Goal: Transaction & Acquisition: Purchase product/service

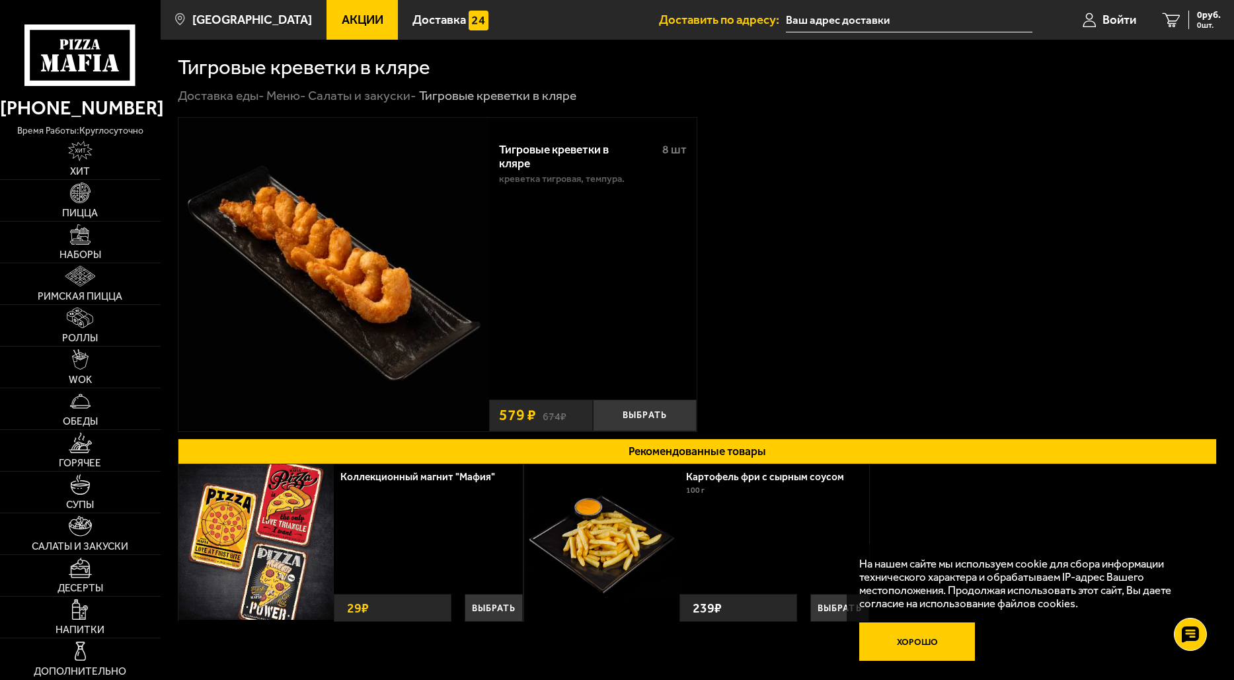
click at [926, 641] on button "Хорошо" at bounding box center [917, 641] width 116 height 38
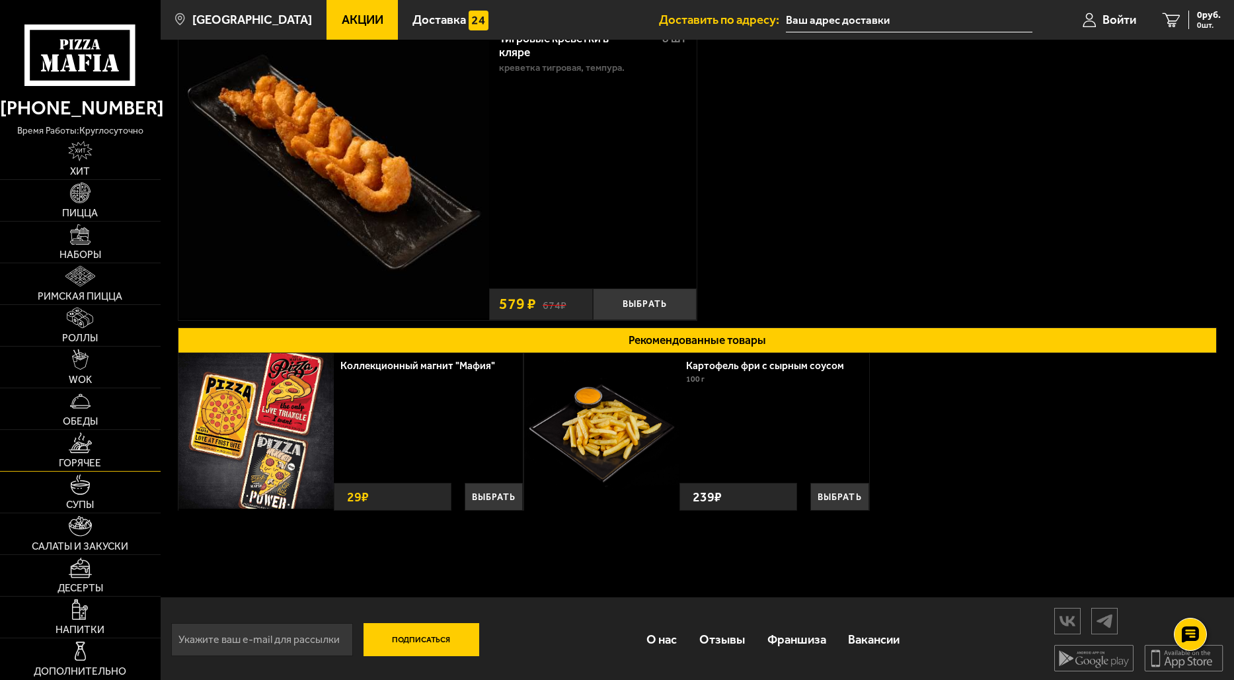
scroll to position [113, 0]
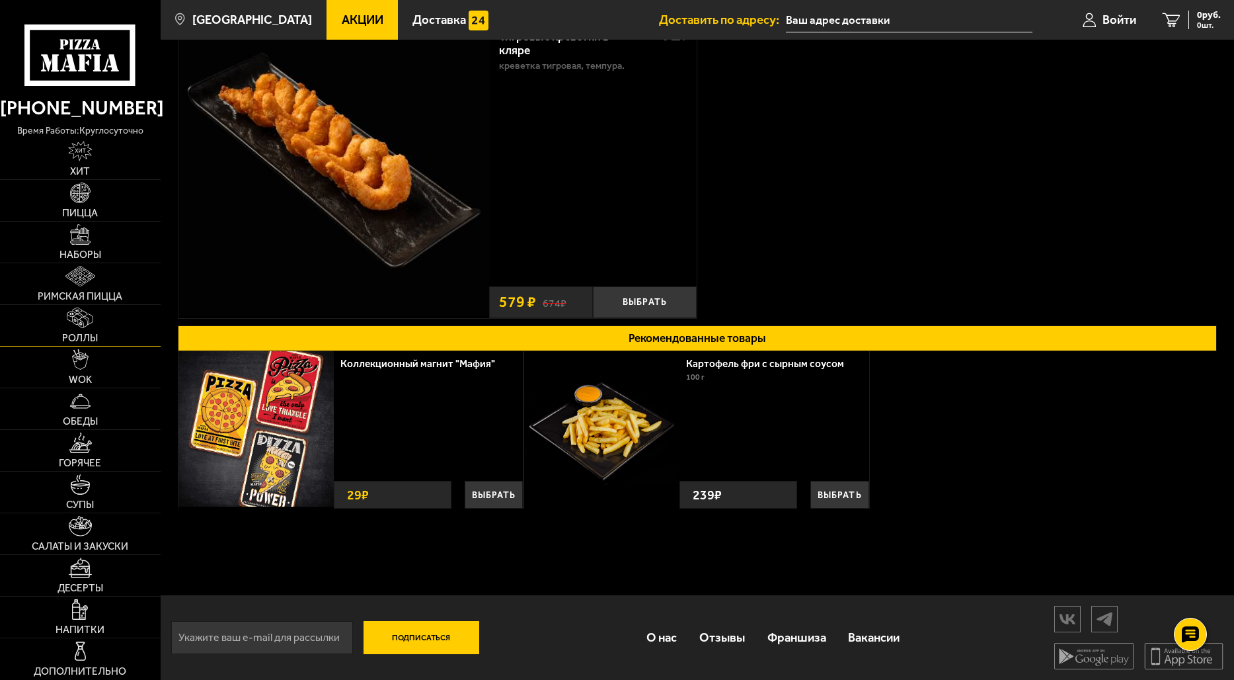
click at [92, 323] on img at bounding box center [80, 317] width 26 height 20
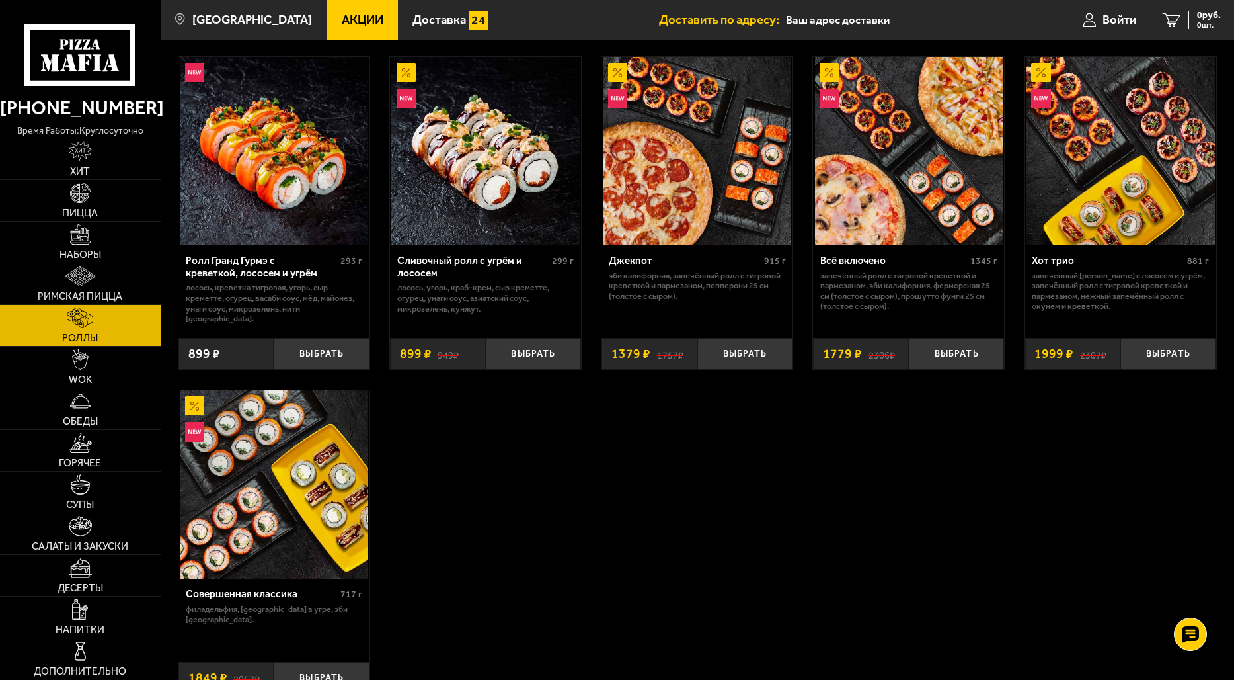
scroll to position [727, 0]
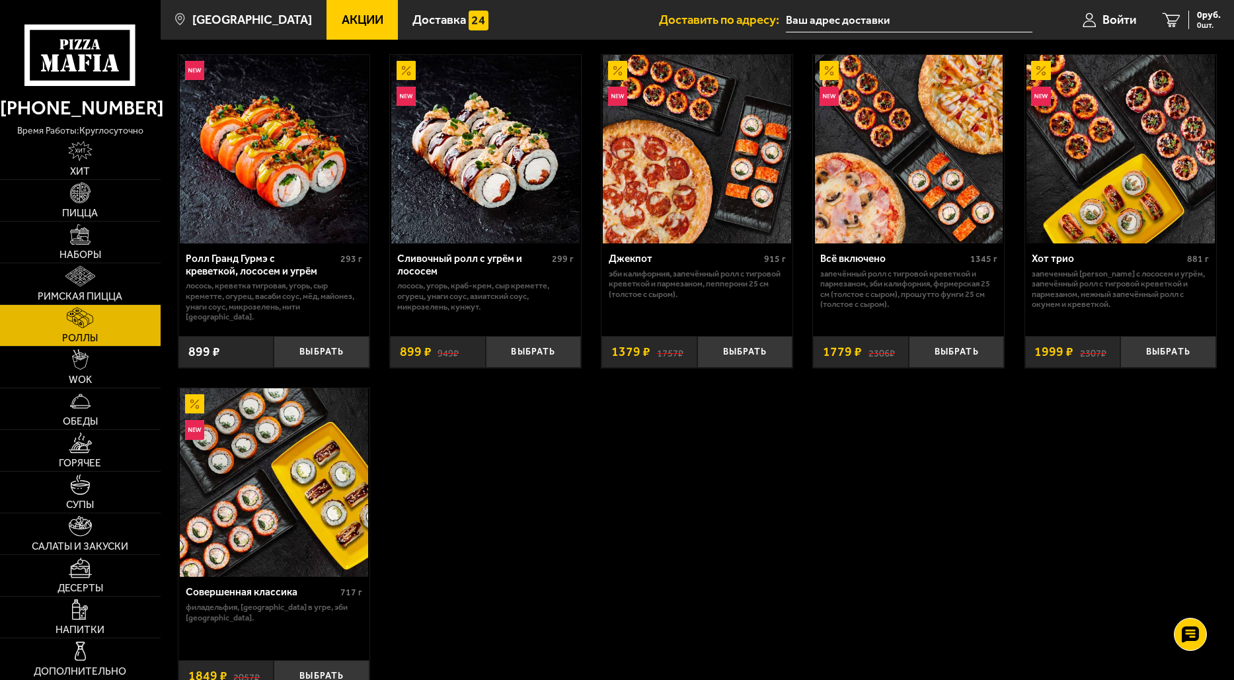
click at [801, 337] on div "Эби Калифорния 227 г креветка тигровая, краб-крем, [GEOGRAPHIC_DATA], огурец, и…" at bounding box center [698, 43] width 1074 height 1333
click at [591, 310] on div "Эби Калифорния 227 г креветка тигровая, краб-крем, [GEOGRAPHIC_DATA], огурец, и…" at bounding box center [698, 43] width 1074 height 1333
drag, startPoint x: 442, startPoint y: 272, endPoint x: 400, endPoint y: 259, distance: 43.7
click at [400, 259] on div "Сливочный ролл с угрём и лососем" at bounding box center [473, 265] width 152 height 24
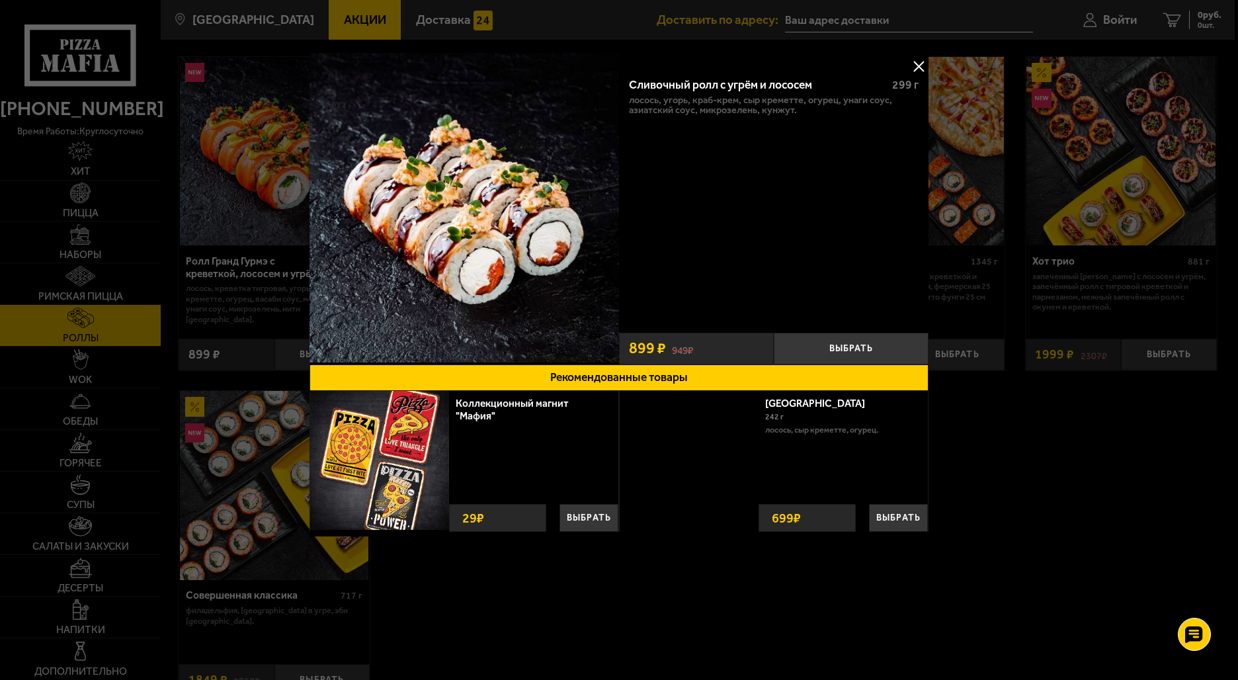
click at [454, 413] on div "Коллекционный магнит "Мафия" Выбрать 29 ₽" at bounding box center [533, 409] width 169 height 36
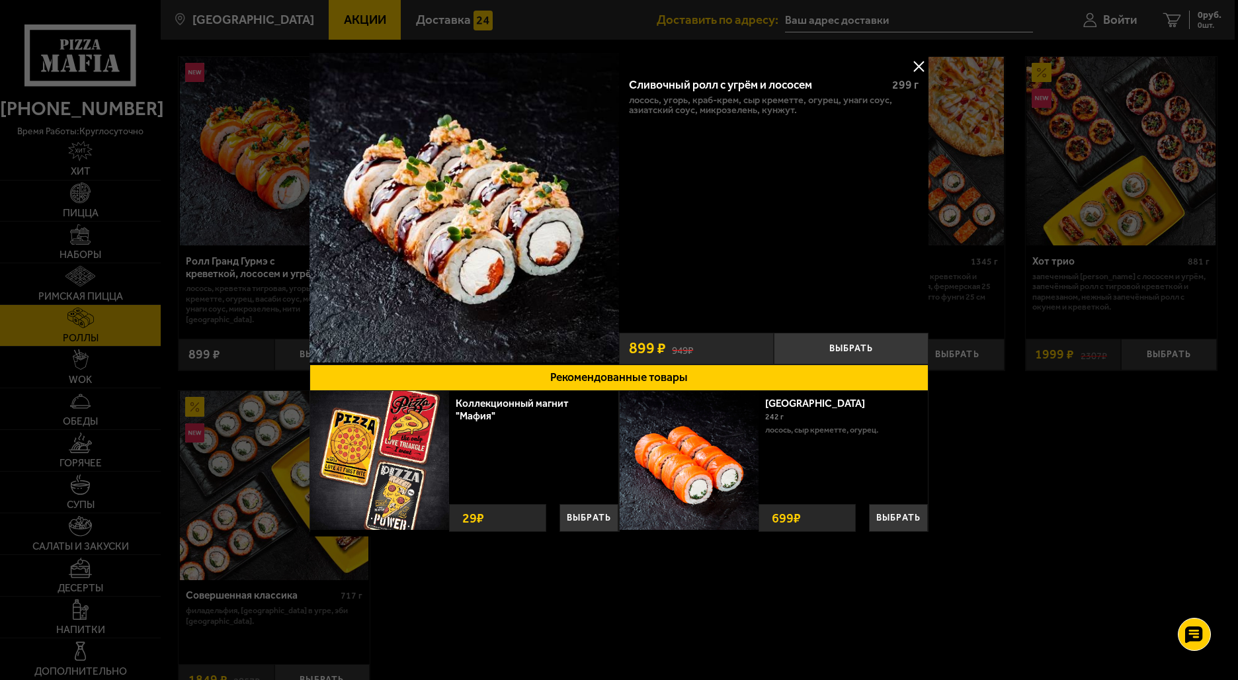
click at [919, 65] on button at bounding box center [918, 66] width 20 height 20
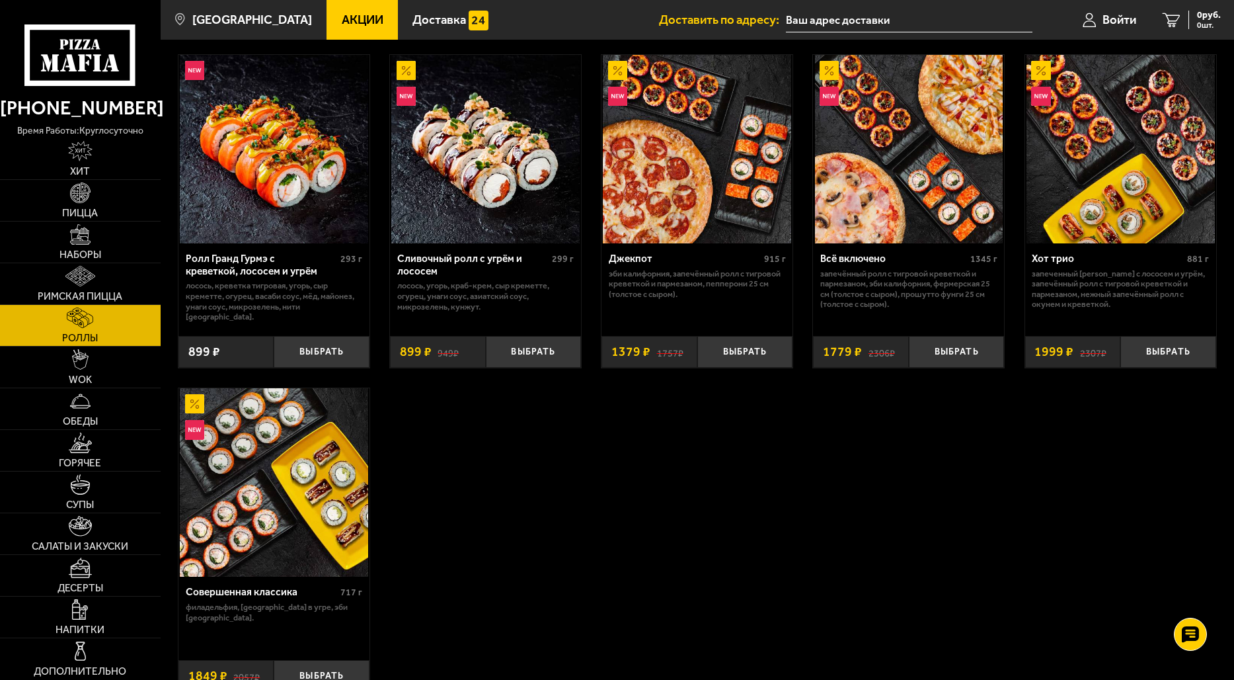
click at [508, 445] on div "Эби Калифорния 227 г креветка тигровая, краб-крем, [GEOGRAPHIC_DATA], огурец, и…" at bounding box center [698, 43] width 1074 height 1333
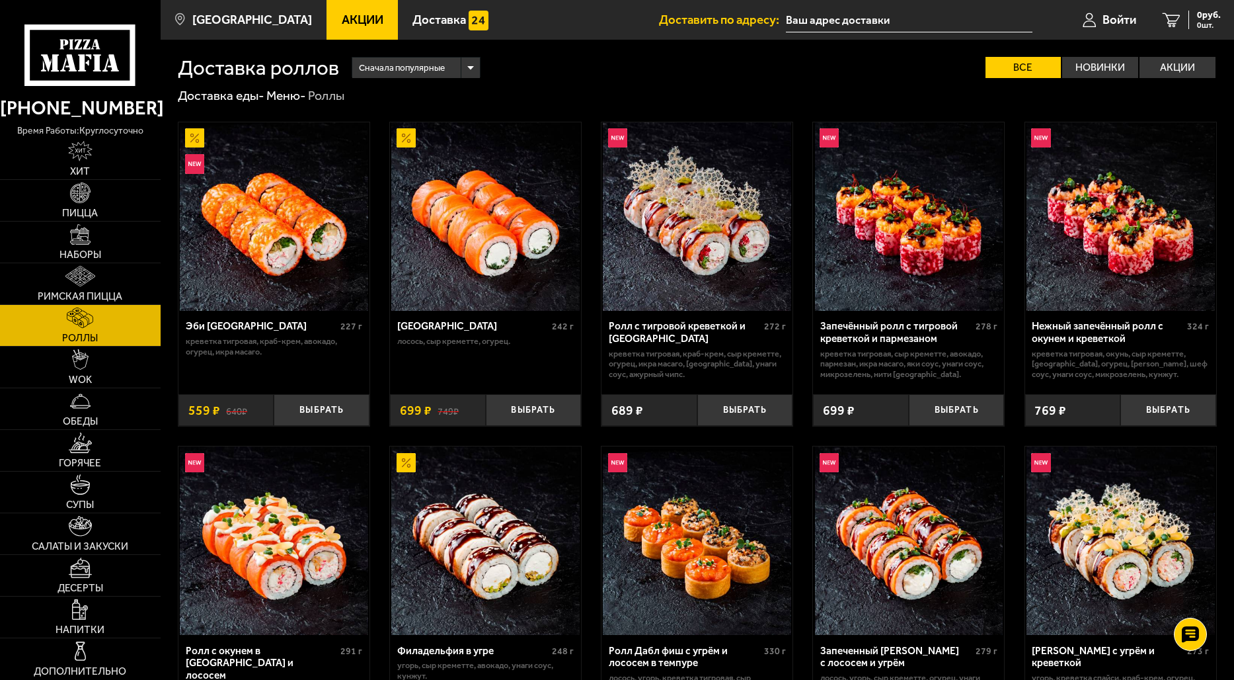
click at [86, 383] on span "WOK" at bounding box center [80, 380] width 23 height 10
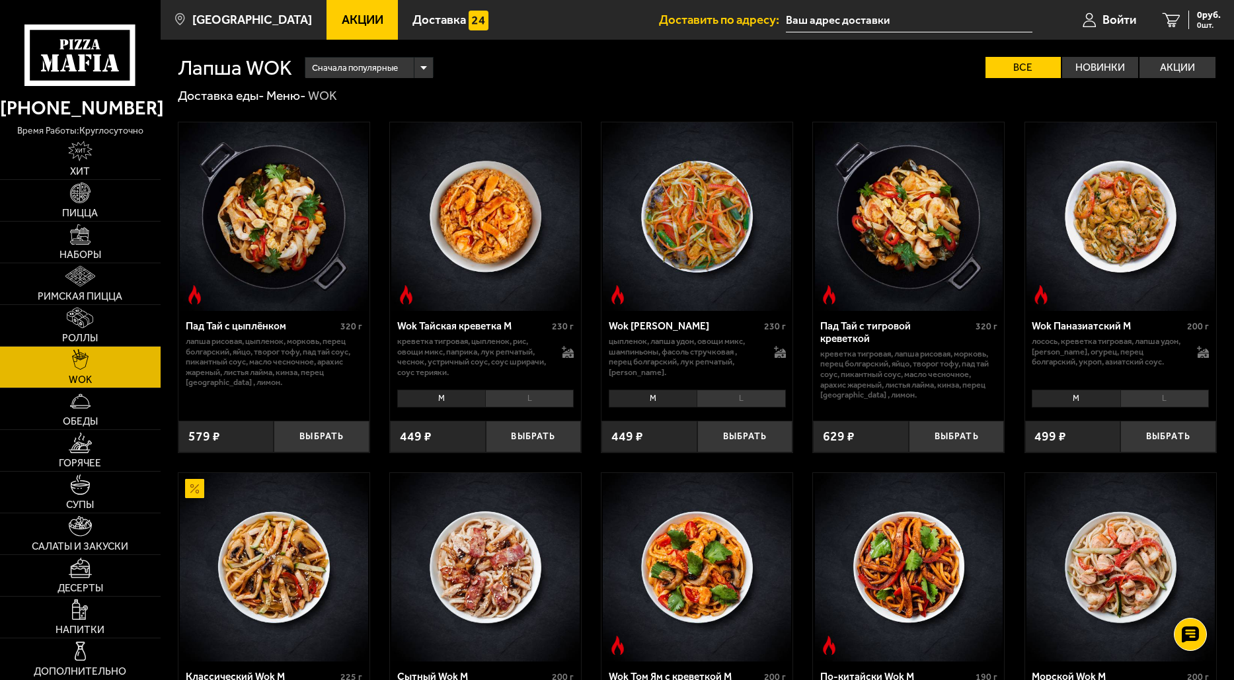
click at [522, 261] on img at bounding box center [485, 216] width 188 height 188
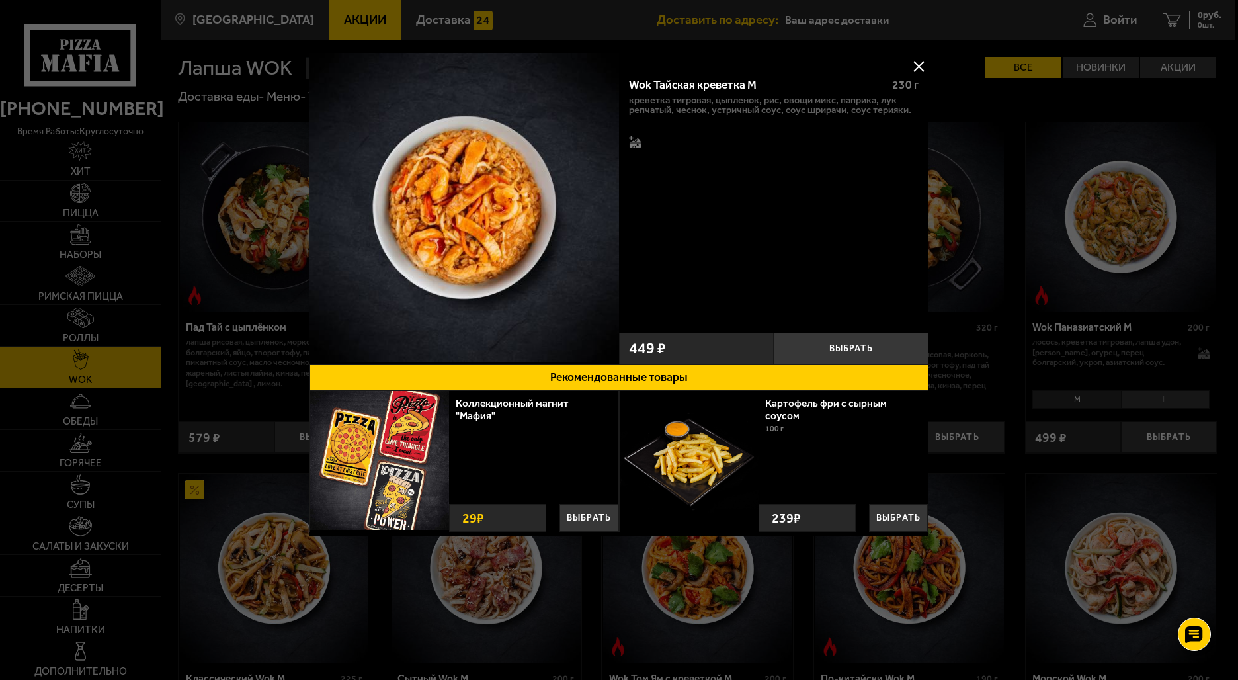
click at [912, 65] on button at bounding box center [918, 66] width 20 height 20
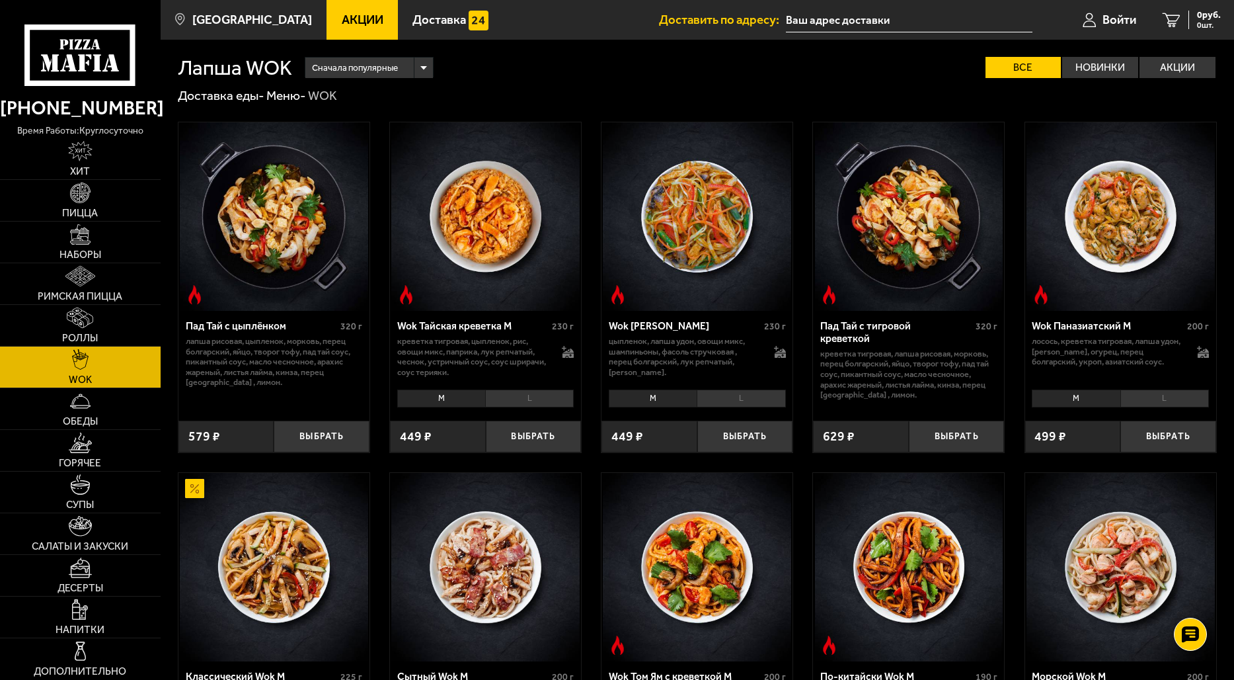
click at [473, 83] on div "Лапша WOK Сначала популярные Все Новинки Акции Пожелания Острое блюдо шашлык из…" at bounding box center [698, 631] width 1074 height 1182
click at [500, 71] on div "Сначала популярные Все Новинки Акции Пожелания Острое блюдо шашлык из бедра цып…" at bounding box center [754, 67] width 925 height 21
click at [509, 83] on div "Лапша WOK Сначала популярные Все Новинки Акции Пожелания Острое блюдо шашлык из…" at bounding box center [698, 631] width 1074 height 1182
